Goal: Task Accomplishment & Management: Manage account settings

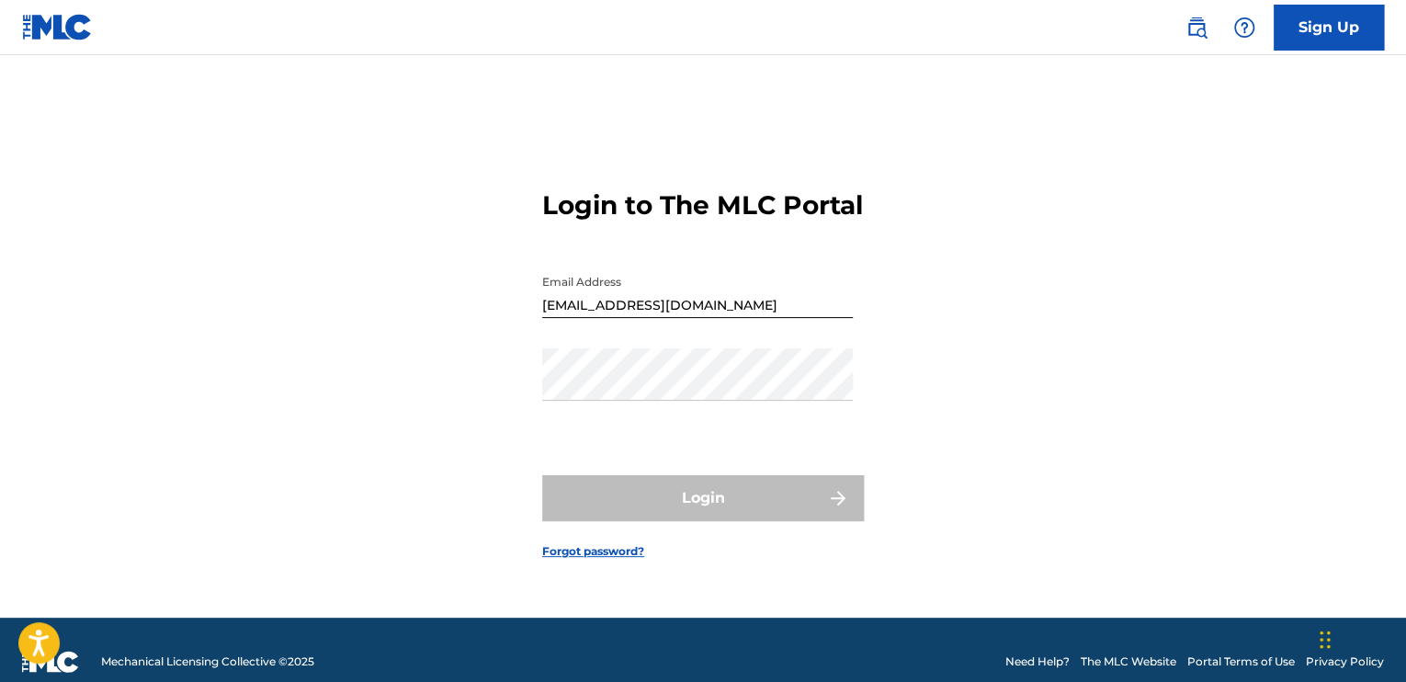
type input "[EMAIL_ADDRESS][DOMAIN_NAME]"
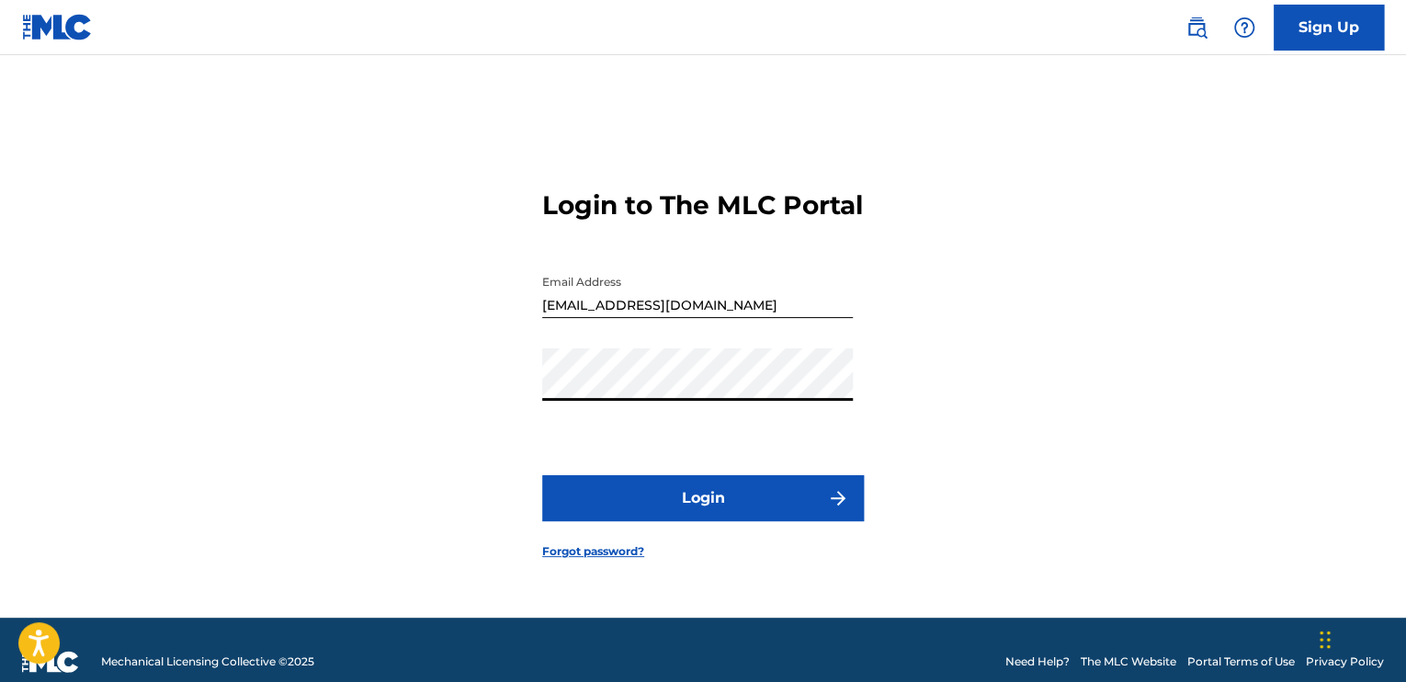
click at [775, 521] on button "Login" at bounding box center [703, 498] width 322 height 46
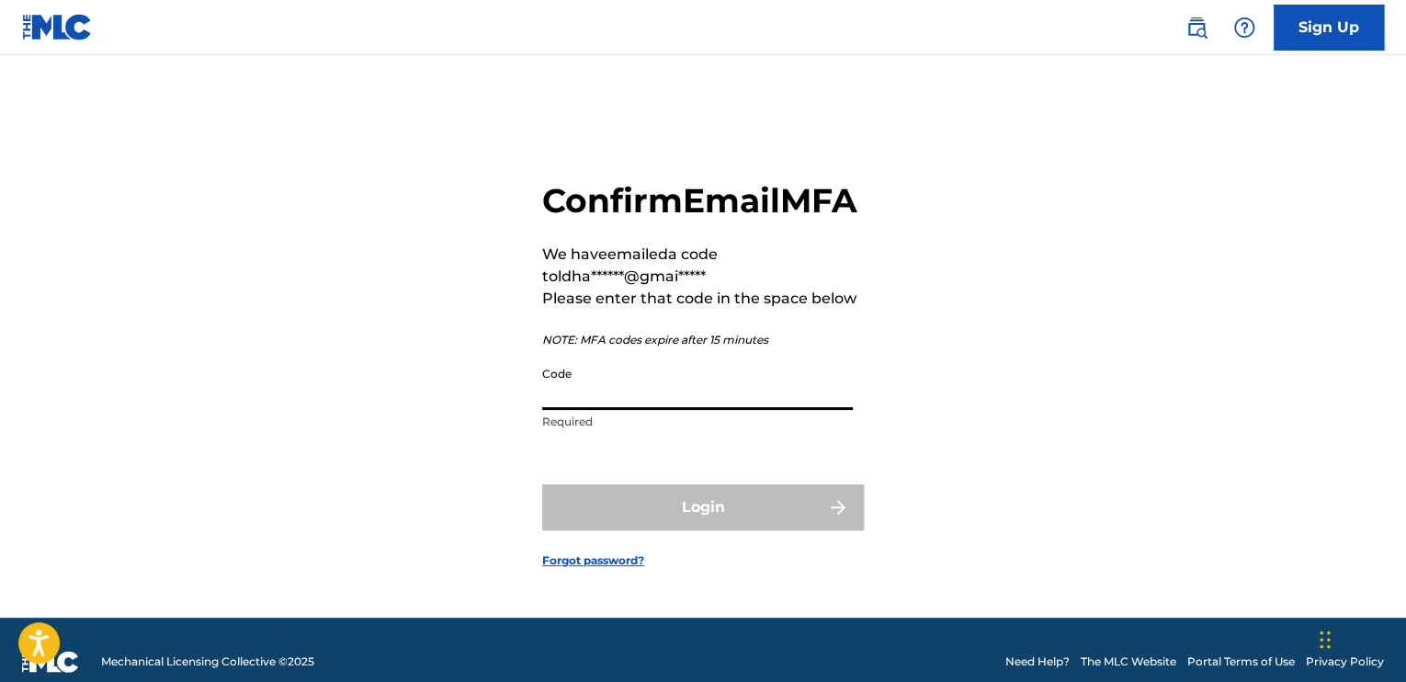
paste input "294077"
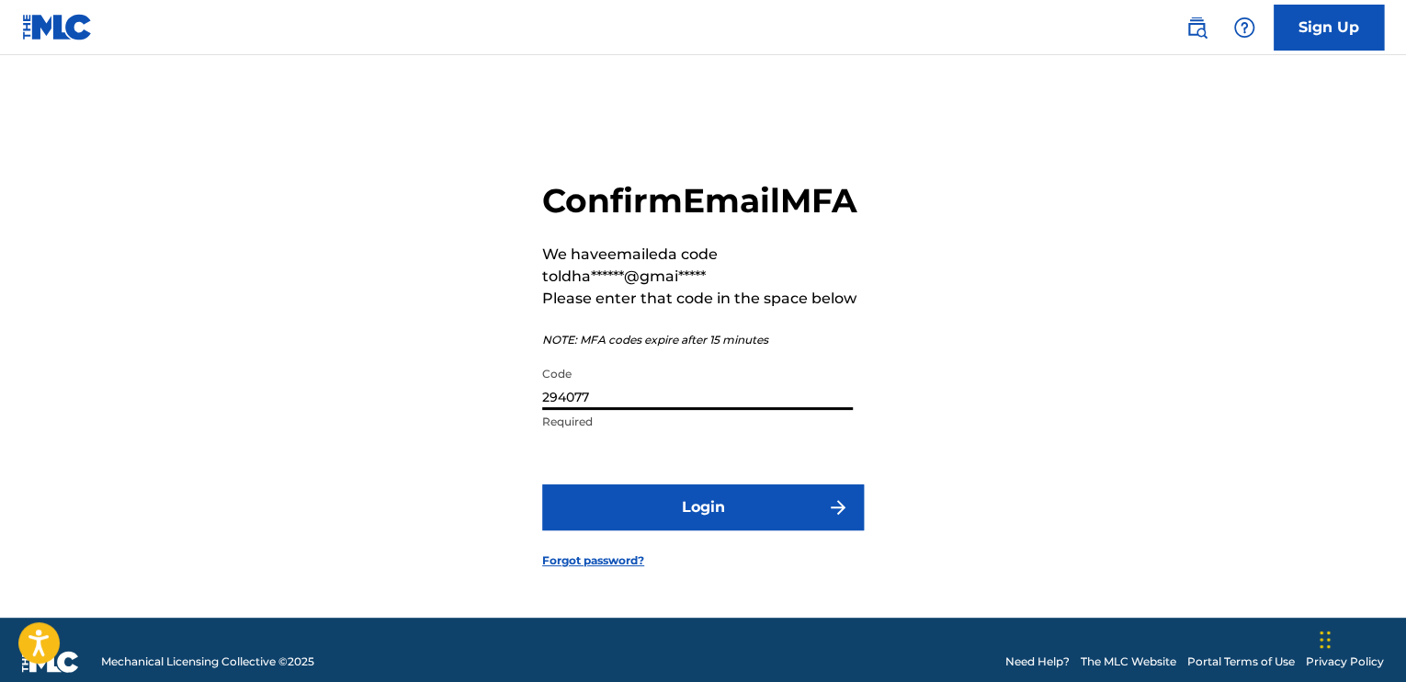
type input "294077"
click at [739, 528] on button "Login" at bounding box center [703, 507] width 322 height 46
